Goal: Information Seeking & Learning: Learn about a topic

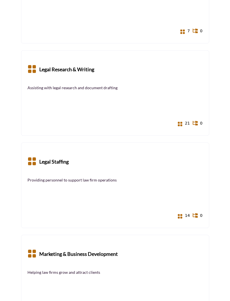
scroll to position [634, 0]
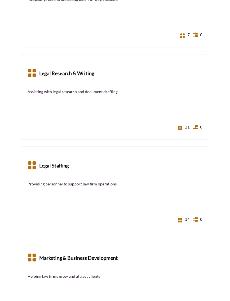
click at [67, 165] on b "Legal Staffing" at bounding box center [53, 165] width 29 height 25
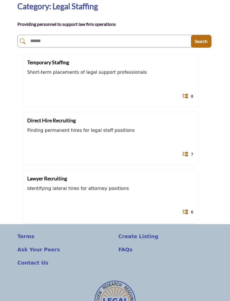
scroll to position [43, 0]
click at [76, 122] on b "Direct Hire Recruiting" at bounding box center [51, 120] width 48 height 6
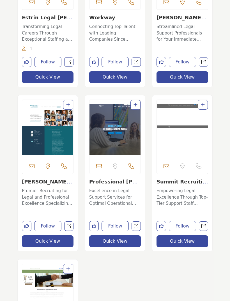
scroll to position [259, 0]
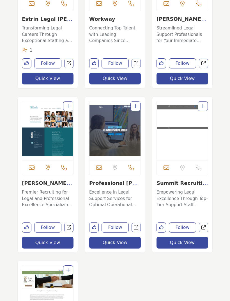
click at [213, 234] on div "View full profile in new tab." at bounding box center [181, 177] width 67 height 162
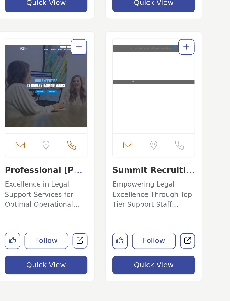
click at [132, 138] on section "Partners NALS Vendor Partners NALS Vendor Partner Thank you to NALS partners fo…" at bounding box center [115, 166] width 230 height 691
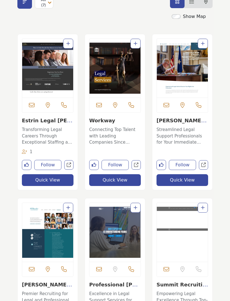
scroll to position [155, 0]
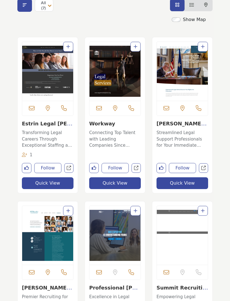
click at [133, 182] on button "Quick View" at bounding box center [115, 183] width 52 height 12
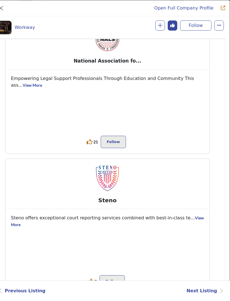
scroll to position [687, 0]
click at [4, 8] on button "Close" at bounding box center [0, 8] width 9 height 9
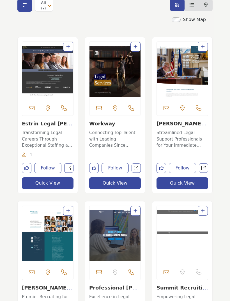
click at [135, 181] on button "Quick View" at bounding box center [115, 183] width 52 height 12
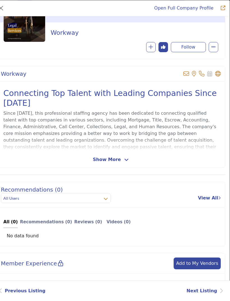
scroll to position [56, 0]
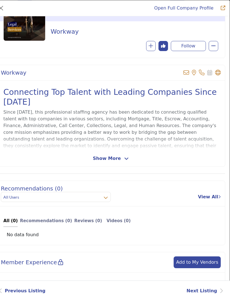
click at [5, 11] on button "Close" at bounding box center [0, 8] width 9 height 9
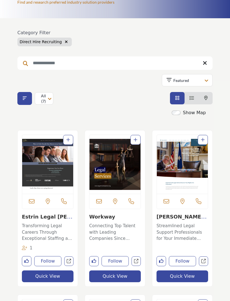
scroll to position [0, 0]
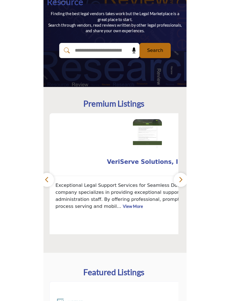
scroll to position [126, 0]
